Goal: Task Accomplishment & Management: Manage account settings

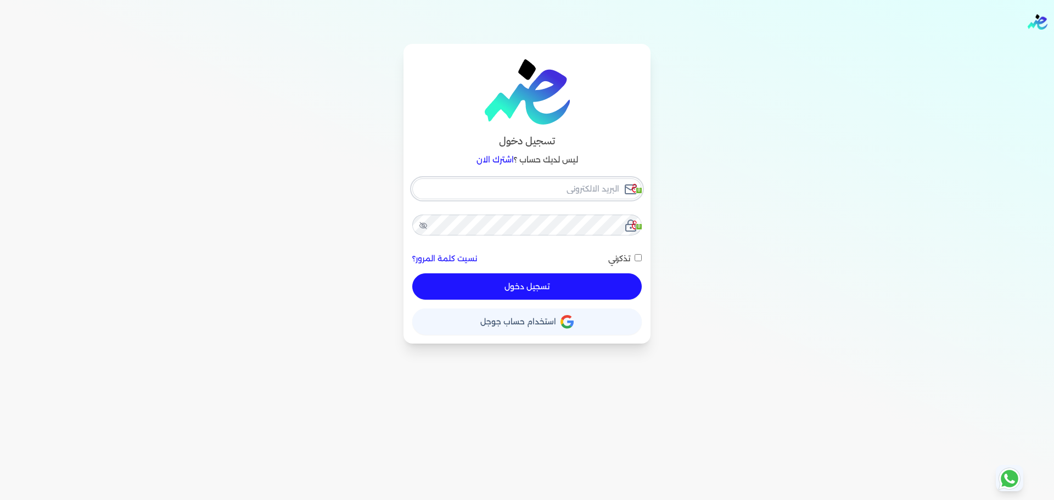
click at [591, 178] on input "email" at bounding box center [526, 188] width 229 height 21
click at [585, 183] on input "email" at bounding box center [526, 188] width 229 height 21
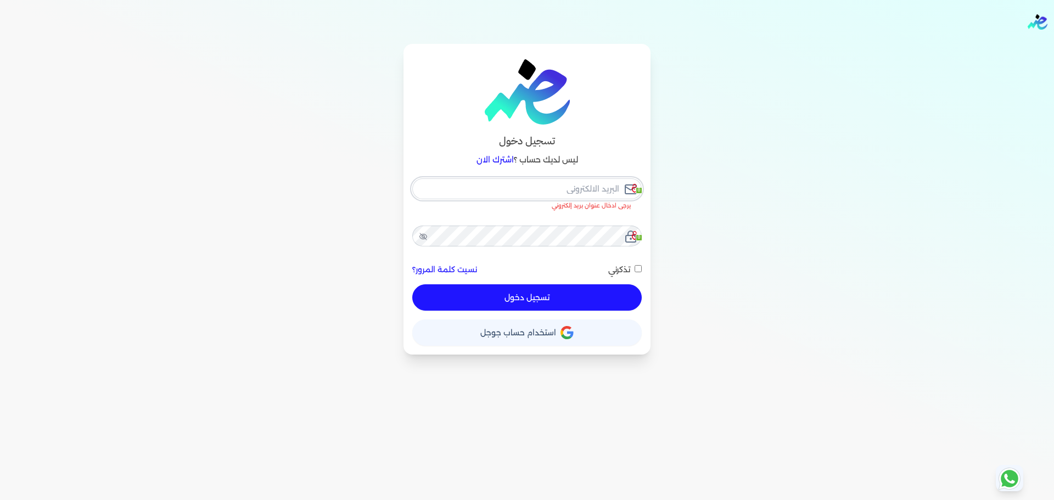
click at [611, 183] on input "email" at bounding box center [526, 188] width 229 height 21
paste input "[EMAIL_ADDRESS][DOMAIN_NAME]"
type input "m"
checkbox input "false"
type input "mostafa"
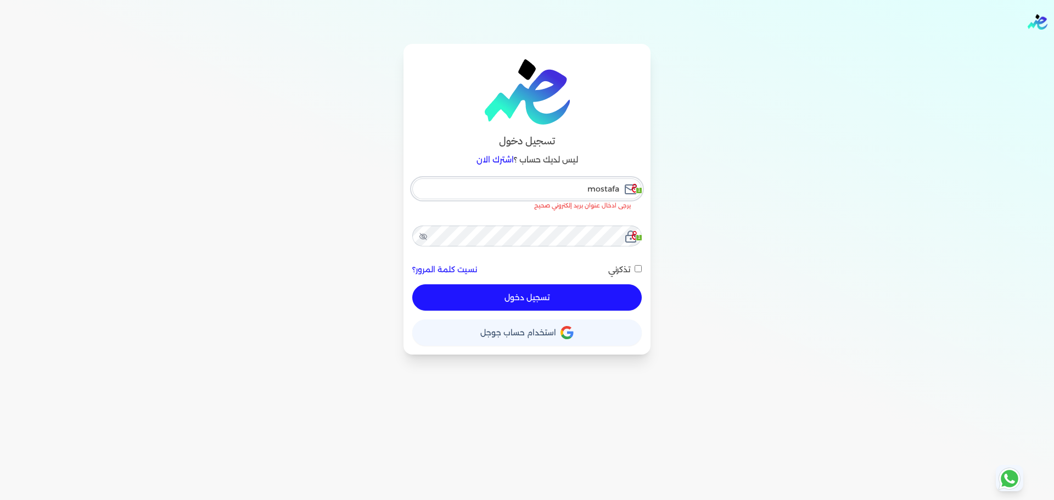
checkbox input "false"
type input "mostafa@ra"
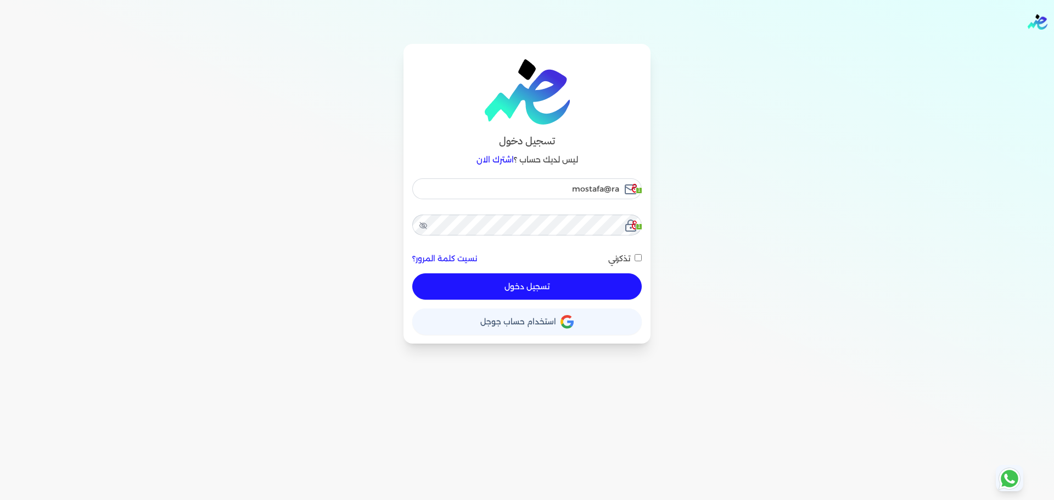
checkbox input "false"
type input "[EMAIL_ADDRESS][DOMAIN_NAME]"
click at [717, 33] on nav "Toggle Navigation الاسعار العمولات مساعدة خدمة العملاء دليل المستخدم تسجيل الدخ…" at bounding box center [527, 22] width 1054 height 44
checkbox input "false"
click at [574, 187] on input "[EMAIL_ADDRESS][DOMAIN_NAME]" at bounding box center [526, 188] width 229 height 21
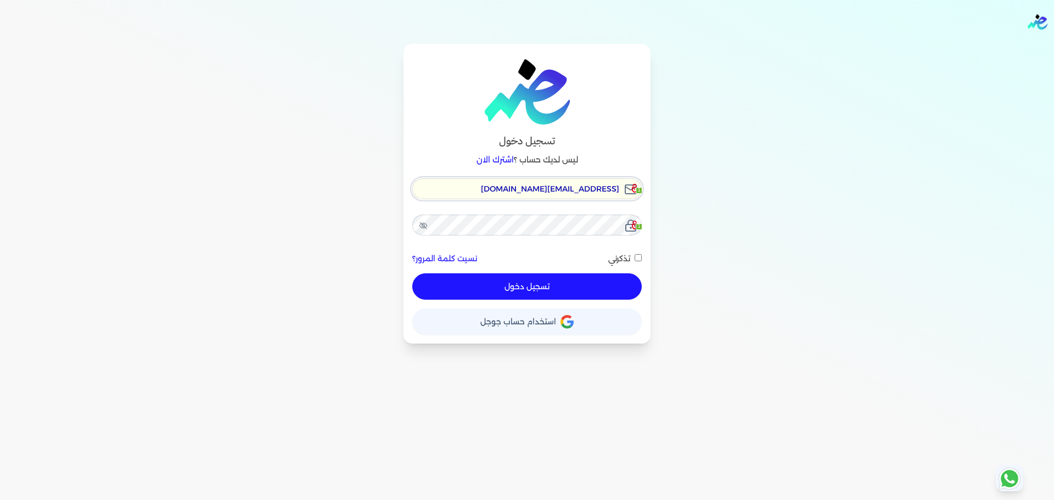
click at [574, 187] on input "[EMAIL_ADDRESS][DOMAIN_NAME]" at bounding box center [526, 188] width 229 height 21
paste input "hello@ensoulify"
type input "[EMAIL_ADDRESS][DOMAIN_NAME]"
checkbox input "false"
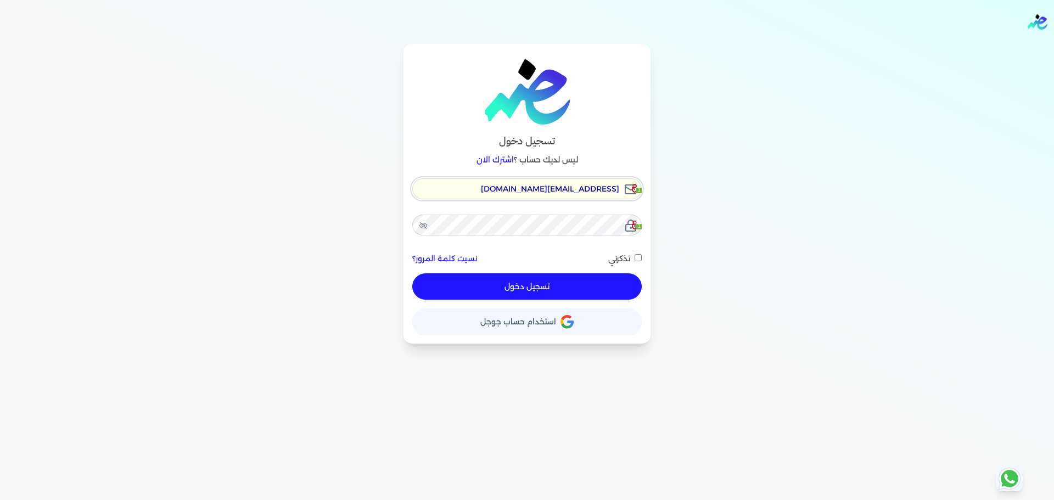
type input "[EMAIL_ADDRESS][DOMAIN_NAME]"
click at [412, 273] on button "تسجيل دخول" at bounding box center [526, 286] width 229 height 26
checkbox input "false"
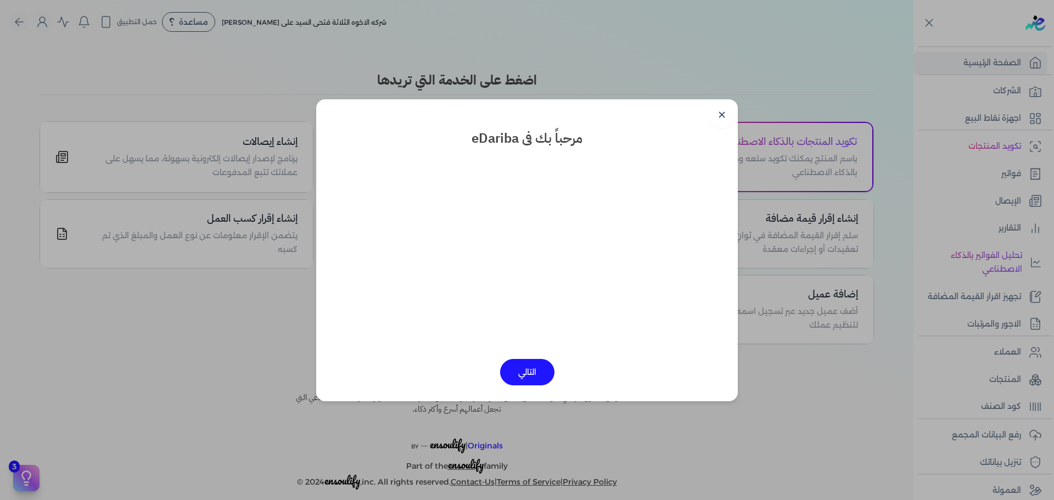
click at [781, 378] on dialog "✕ مرحباً بك فى eDariba التالي" at bounding box center [527, 250] width 1054 height 500
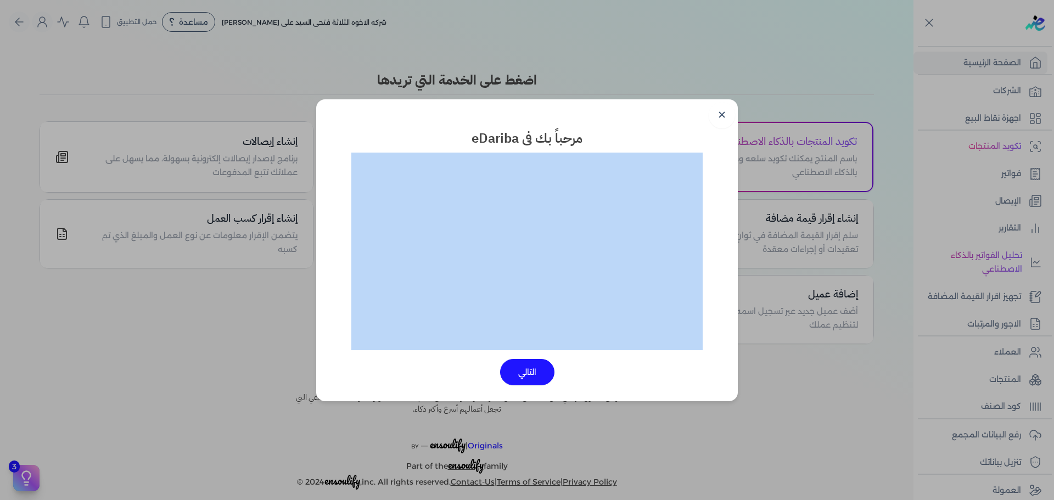
click at [781, 378] on dialog "✕ مرحباً بك فى eDariba التالي" at bounding box center [527, 250] width 1054 height 500
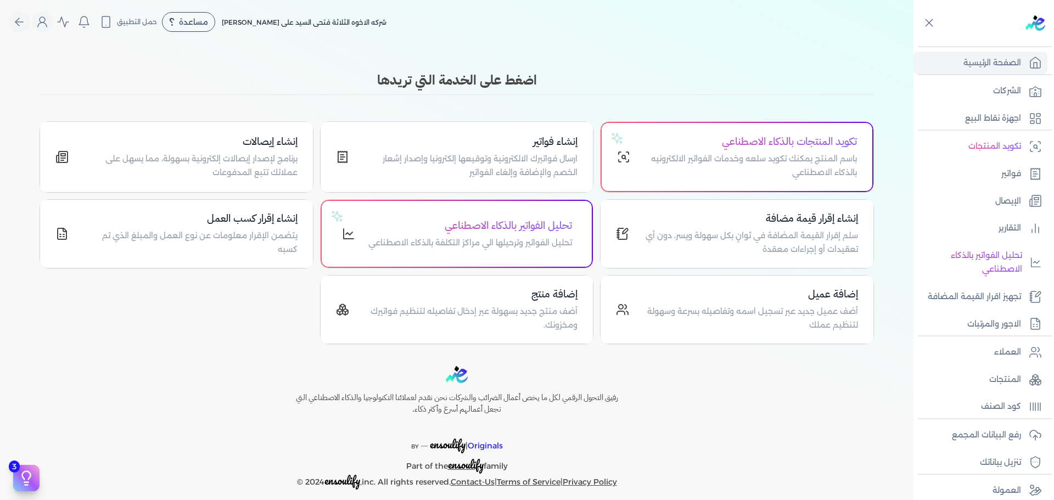
click at [781, 378] on div "رفيق التحول الرقمي لكل ما يخص أعمال الضرائب والشركات نحن نقدم لعملائنا التكنولو…" at bounding box center [457, 428] width 914 height 124
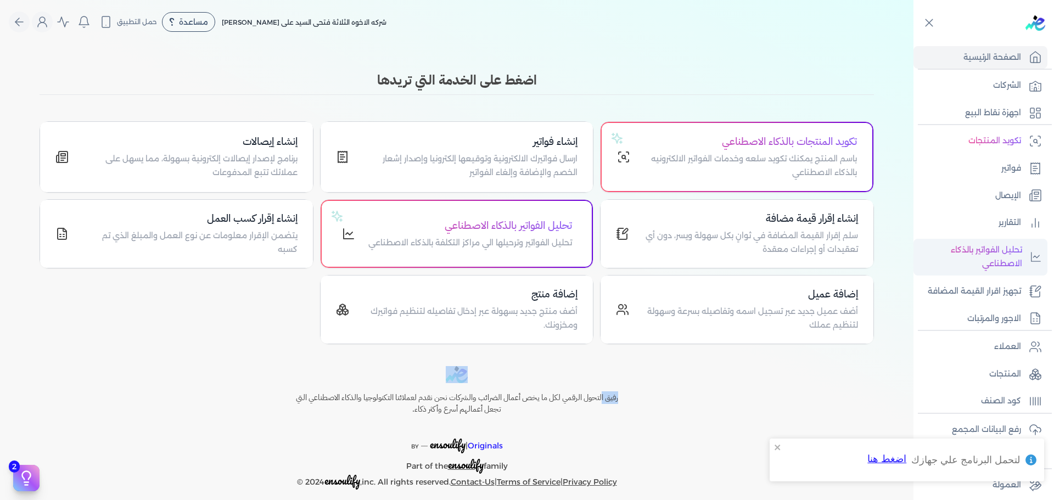
scroll to position [11, 0]
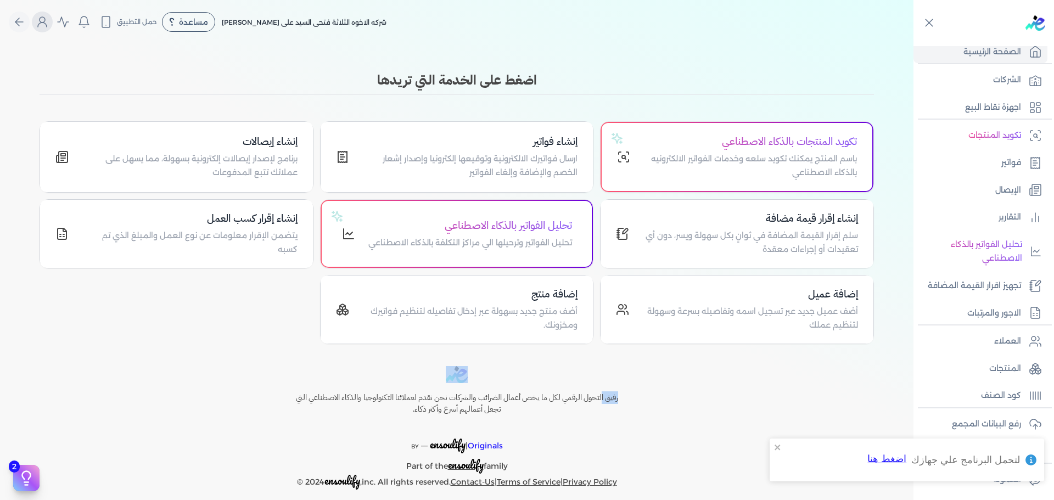
click at [49, 22] on icon "Global" at bounding box center [42, 21] width 13 height 13
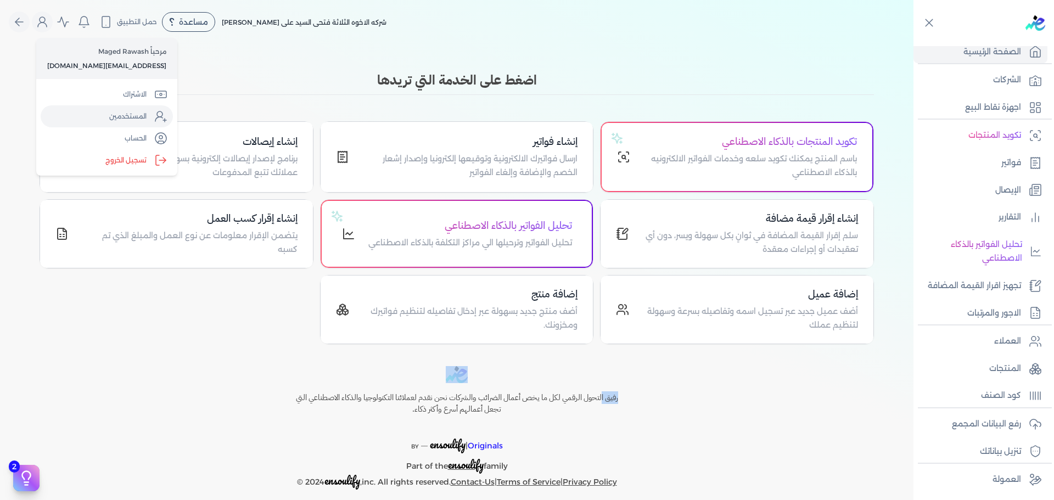
click at [92, 118] on link "المستخدمين" at bounding box center [107, 116] width 132 height 22
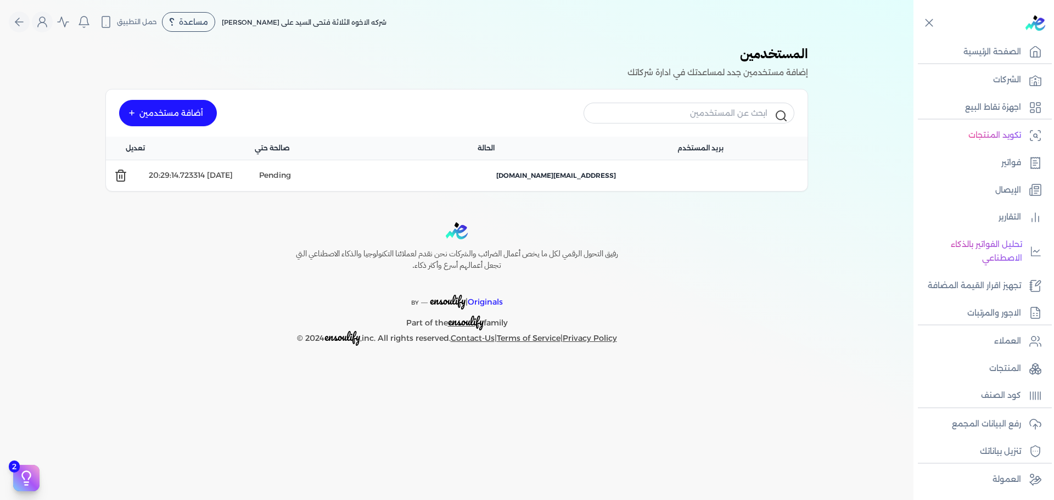
click at [734, 267] on div "رفيق التحول الرقمي لكل ما يخص أعمال الضرائب والشركات نحن نقدم لعملائنا التكنولو…" at bounding box center [457, 284] width 914 height 124
click at [152, 114] on div "أضافة مستخدمين" at bounding box center [168, 113] width 98 height 26
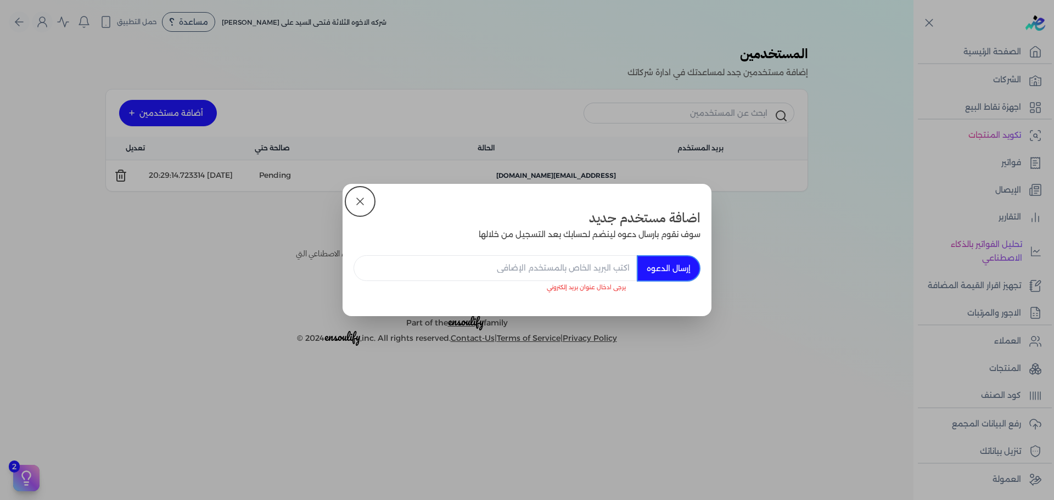
click at [547, 285] on div "يرجى ادخال عنوان بريد إلكتروني" at bounding box center [495, 267] width 283 height 50
click at [0, 187] on dialog "اضافة مستخدم جديد سوف نقوم بارسال دعوه لينضم لحسابك بعد التسجيل من خلالها إرسال…" at bounding box center [527, 250] width 1054 height 500
click at [307, 254] on dialog "اضافة مستخدم جديد سوف نقوم بارسال دعوه لينضم لحسابك بعد التسجيل من خلالها إرسال…" at bounding box center [527, 250] width 1054 height 500
click at [365, 212] on button at bounding box center [360, 201] width 26 height 26
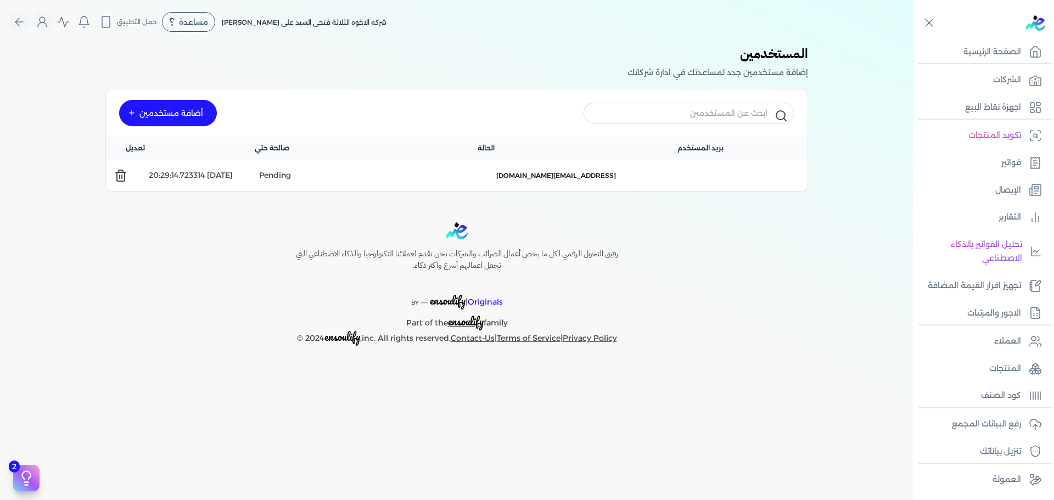
drag, startPoint x: 525, startPoint y: 184, endPoint x: 609, endPoint y: 169, distance: 86.0
click at [609, 169] on div "[EMAIL_ADDRESS][DOMAIN_NAME]" at bounding box center [555, 175] width 503 height 23
drag, startPoint x: 609, startPoint y: 169, endPoint x: 526, endPoint y: 183, distance: 84.8
click at [526, 183] on div "[EMAIL_ADDRESS][DOMAIN_NAME]" at bounding box center [555, 175] width 503 height 23
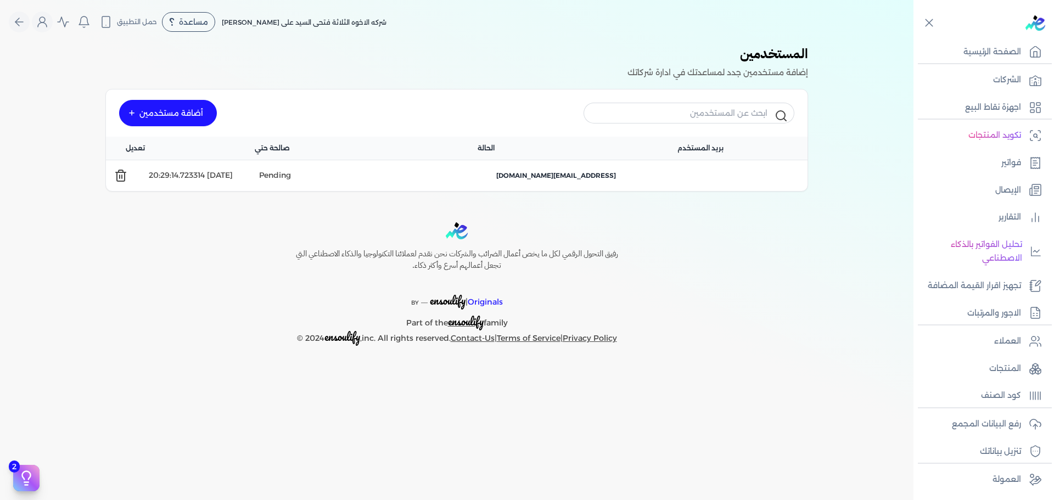
click at [526, 183] on div "[EMAIL_ADDRESS][DOMAIN_NAME]" at bounding box center [555, 175] width 503 height 23
